Goal: Complete application form

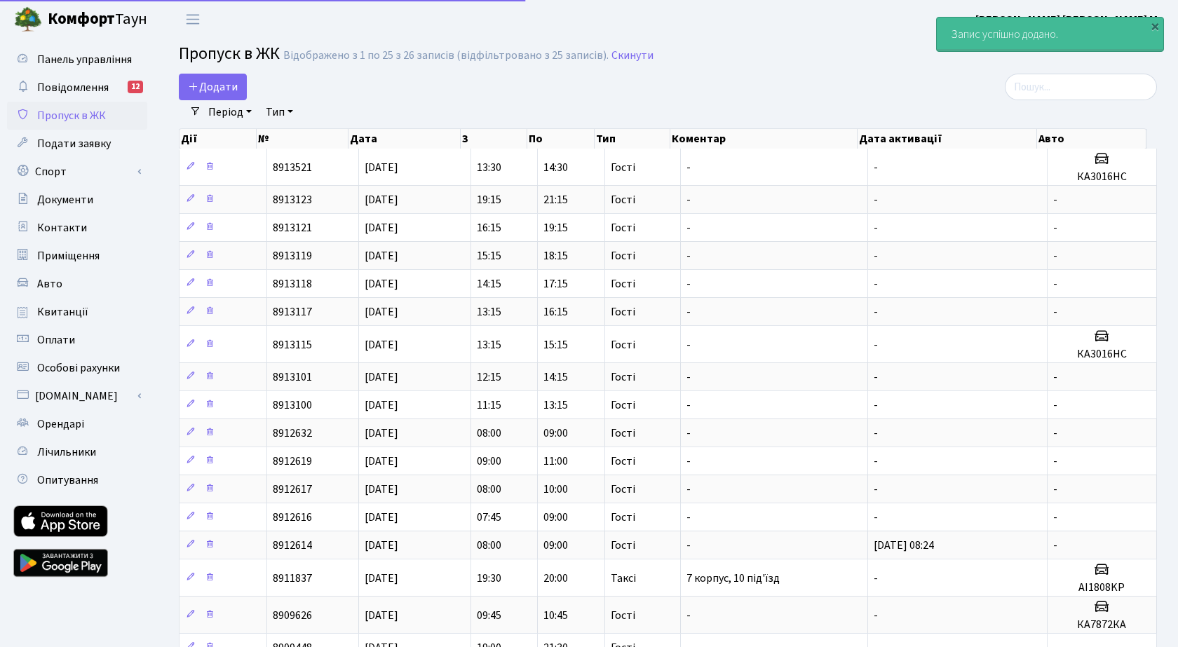
select select "25"
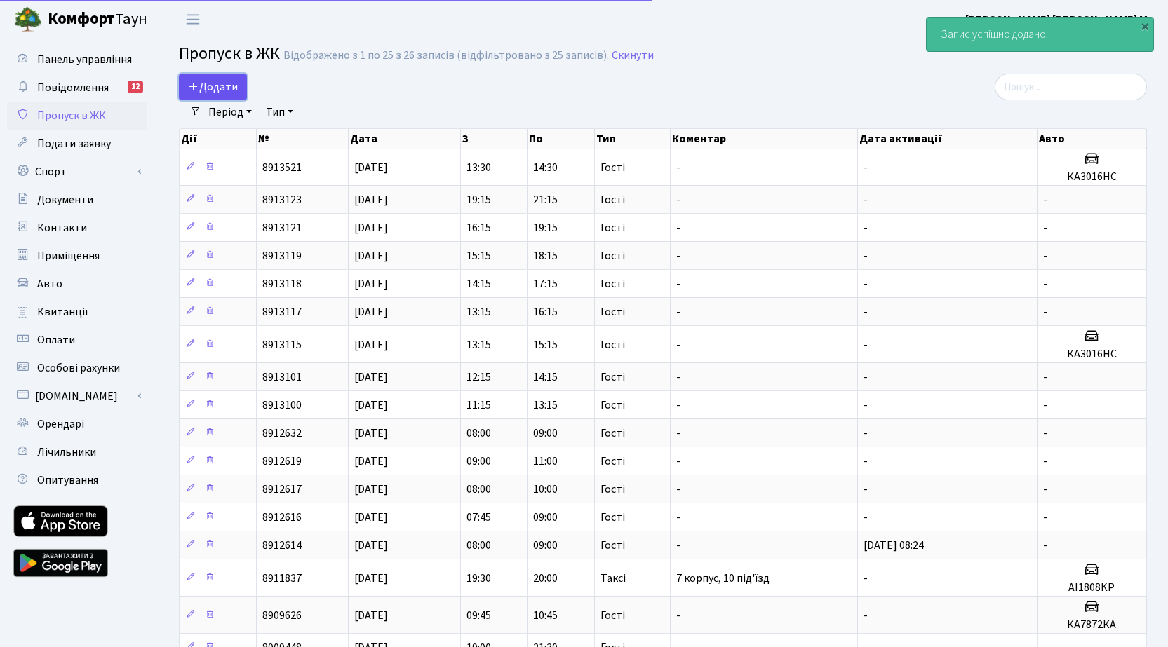
click at [229, 88] on span "Додати" at bounding box center [213, 86] width 50 height 15
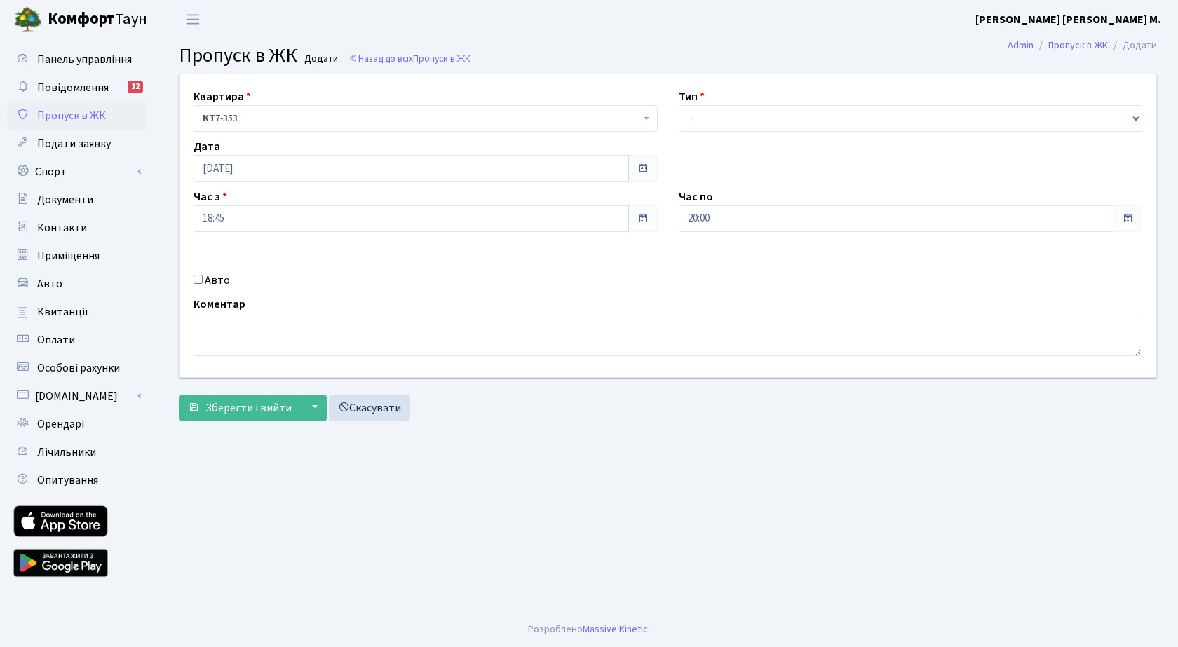
click at [201, 279] on input "Авто" at bounding box center [198, 279] width 9 height 9
checkbox input "true"
click at [717, 120] on select "- Доставка Таксі Гості Сервіс" at bounding box center [911, 118] width 464 height 27
select select "2"
click at [679, 105] on select "- Доставка Таксі Гості Сервіс" at bounding box center [911, 118] width 464 height 27
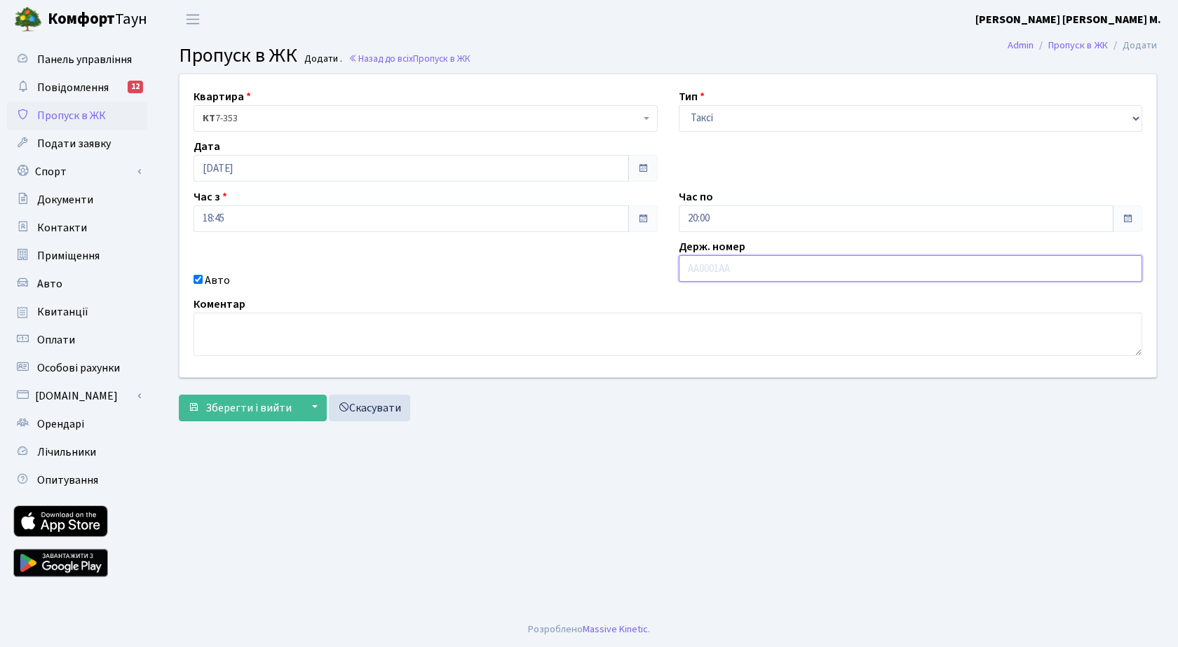
click at [718, 269] on input "text" at bounding box center [911, 268] width 464 height 27
type input "СА2789СЕ"
click at [271, 409] on span "Зберегти і вийти" at bounding box center [249, 408] width 86 height 15
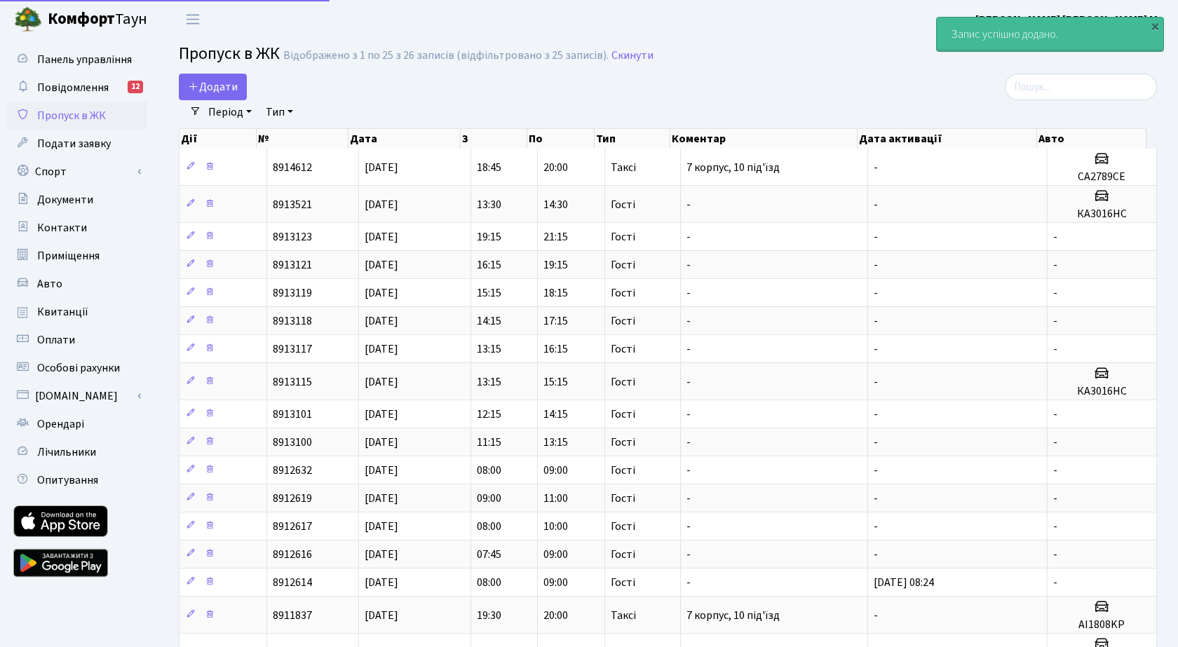
select select "25"
